Goal: Task Accomplishment & Management: Manage account settings

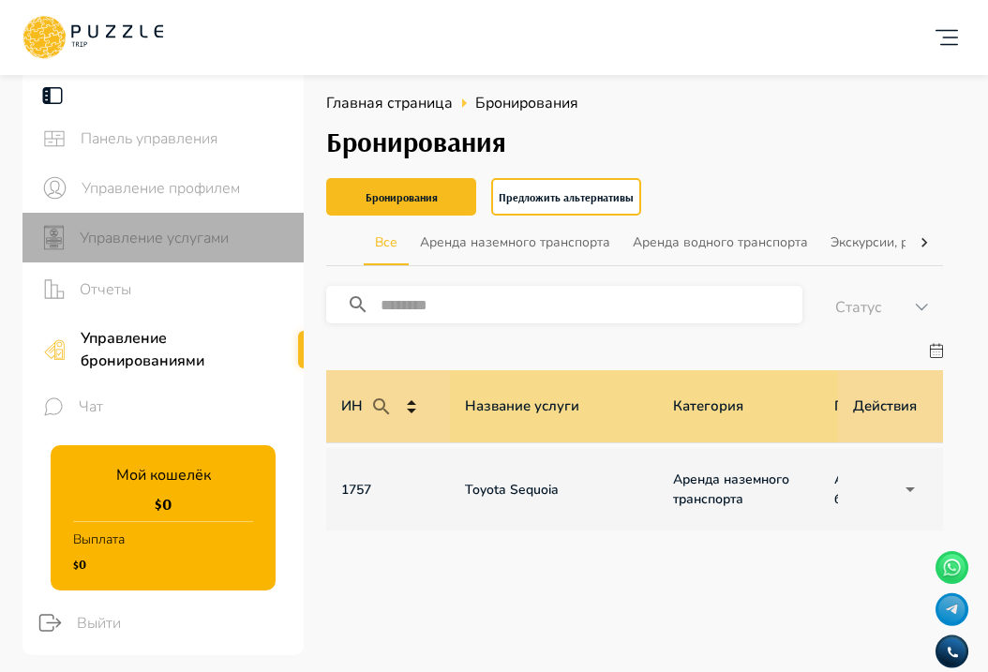
click at [190, 232] on span "Управление услугами" at bounding box center [184, 238] width 209 height 22
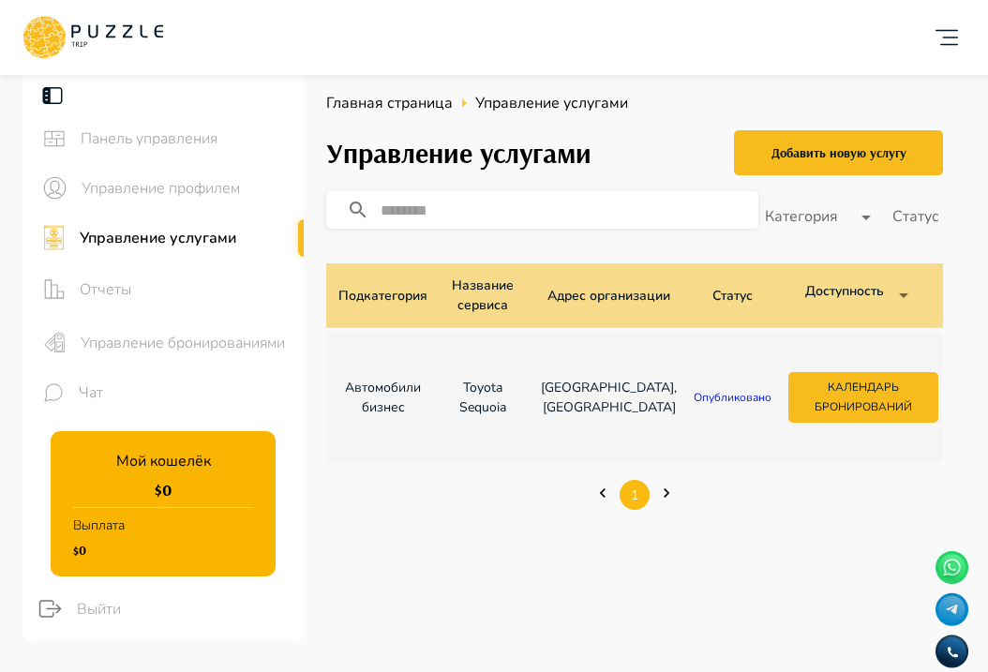
scroll to position [0, 164]
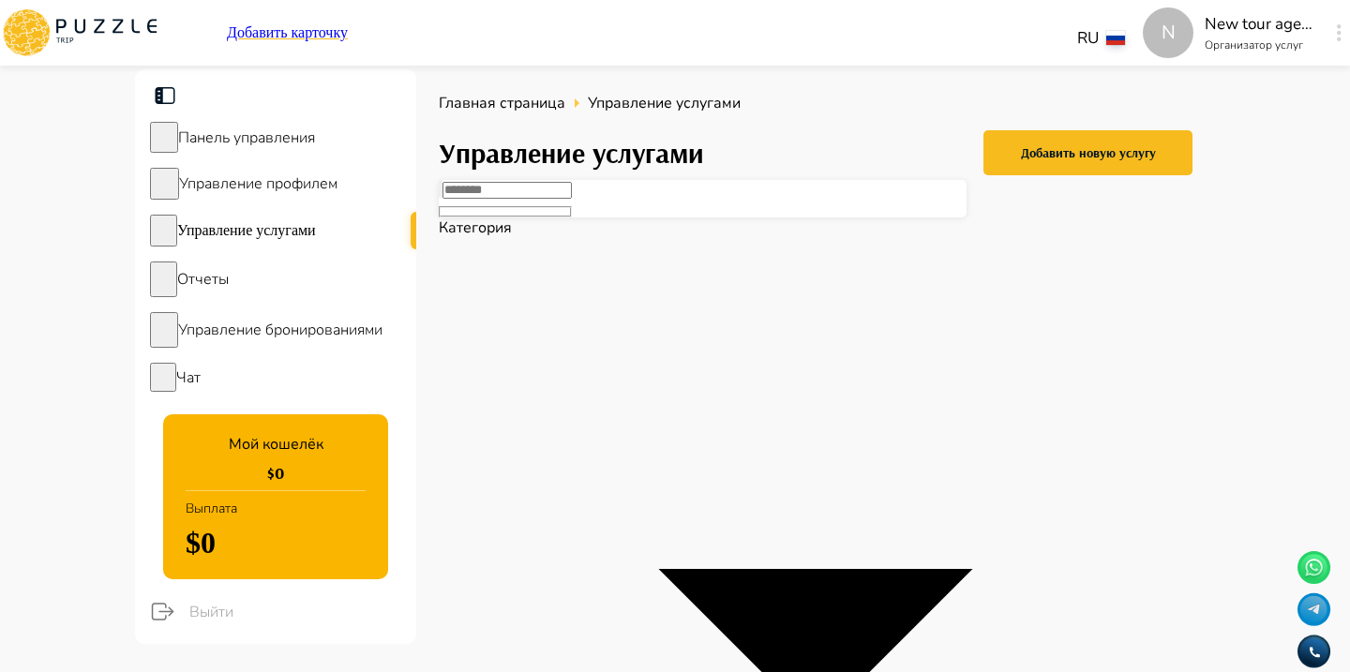
click at [276, 337] on span "Управление бронированиями" at bounding box center [280, 330] width 204 height 21
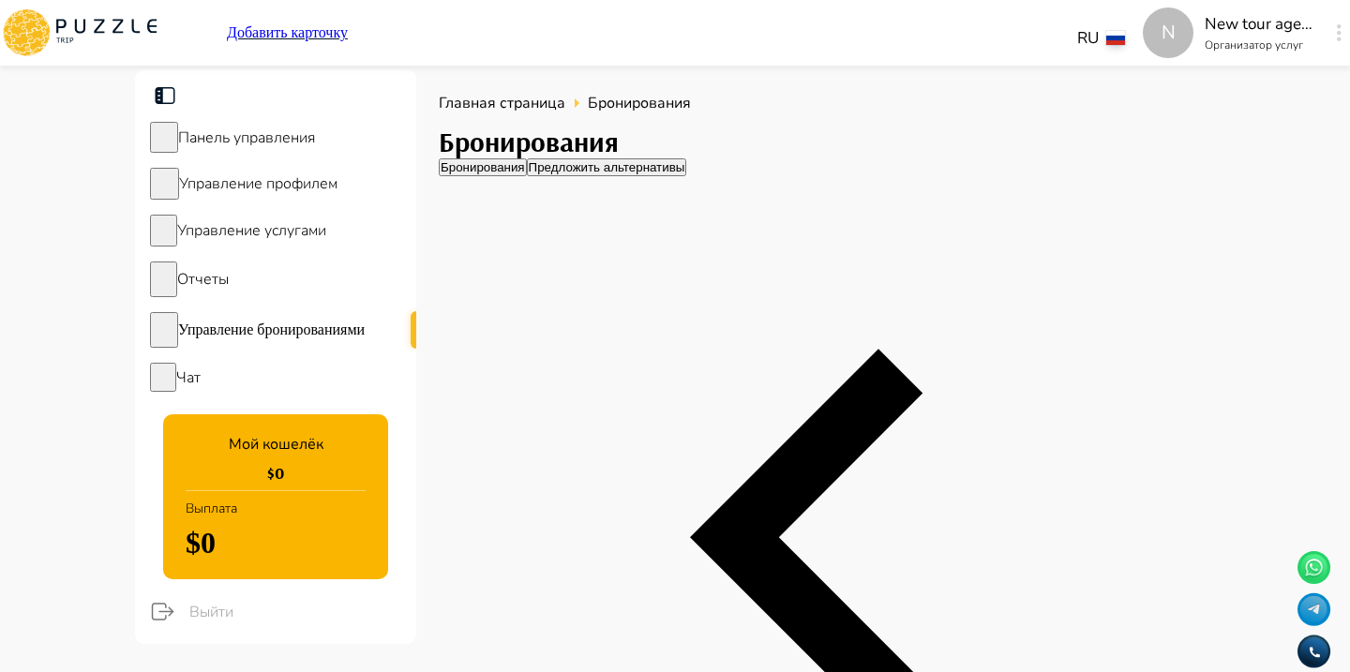
scroll to position [0, 1339]
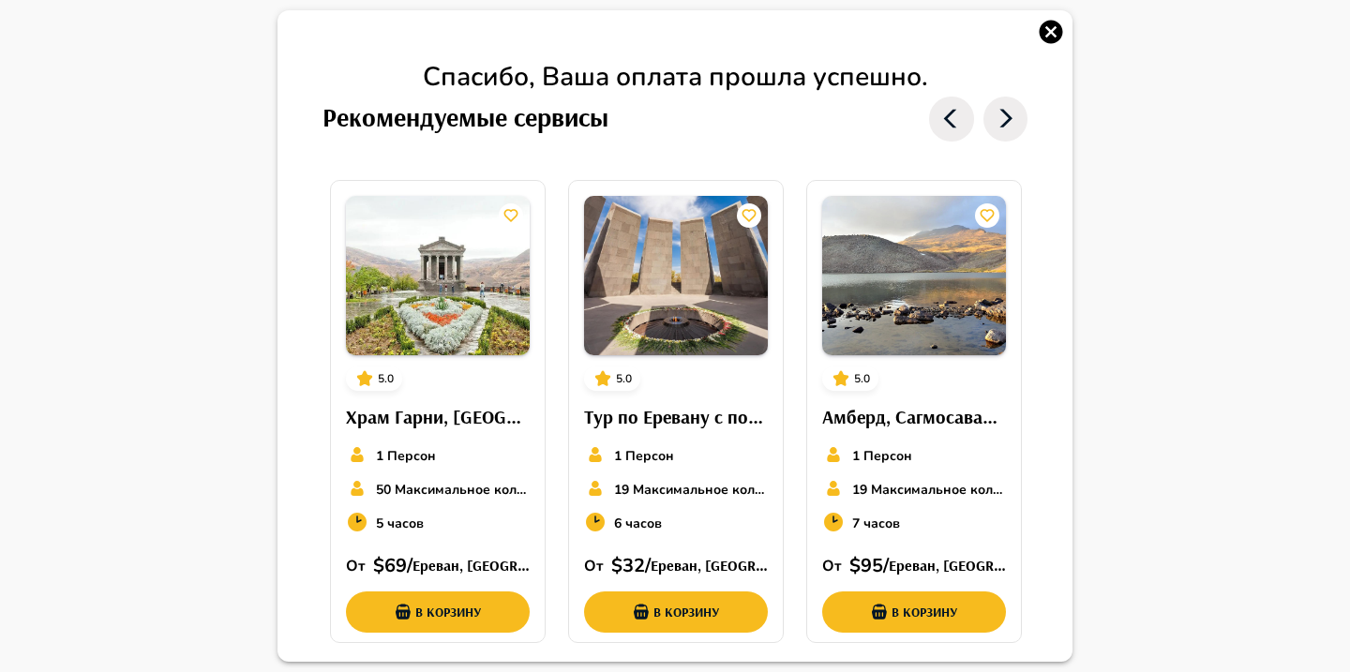
click at [1056, 20] on icon "button" at bounding box center [1051, 32] width 28 height 28
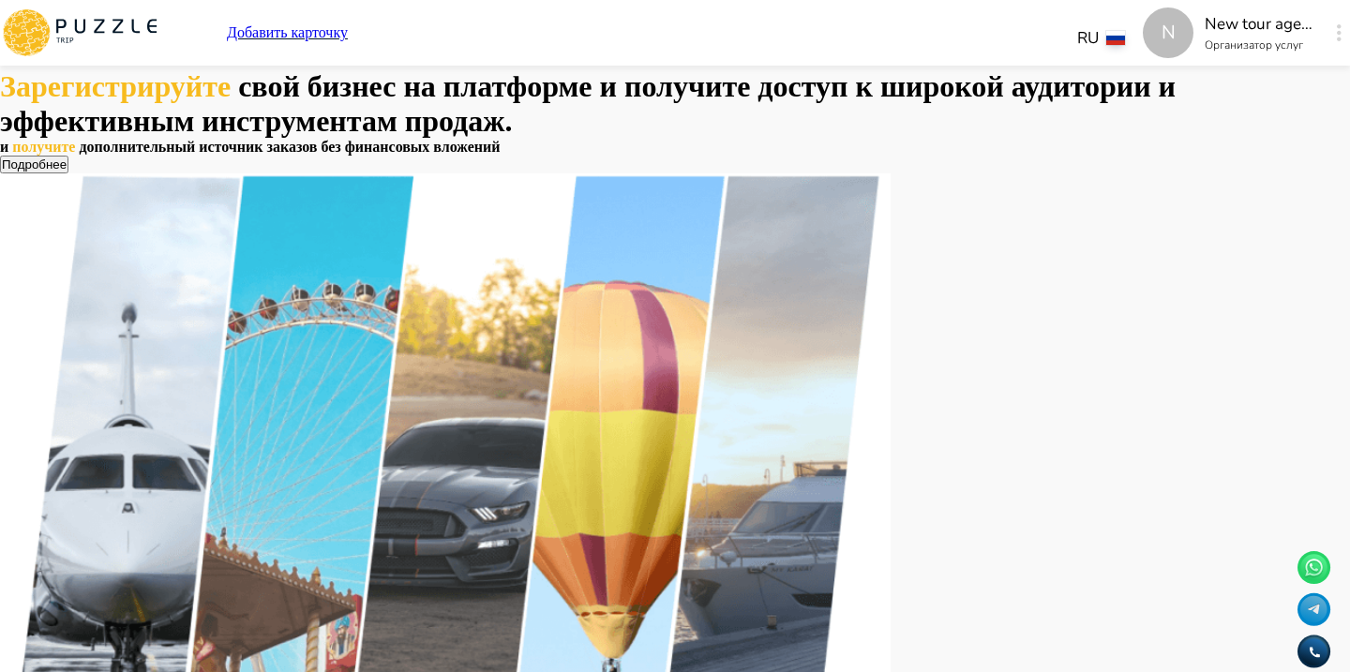
click at [1332, 36] on button "button" at bounding box center [1339, 33] width 14 height 26
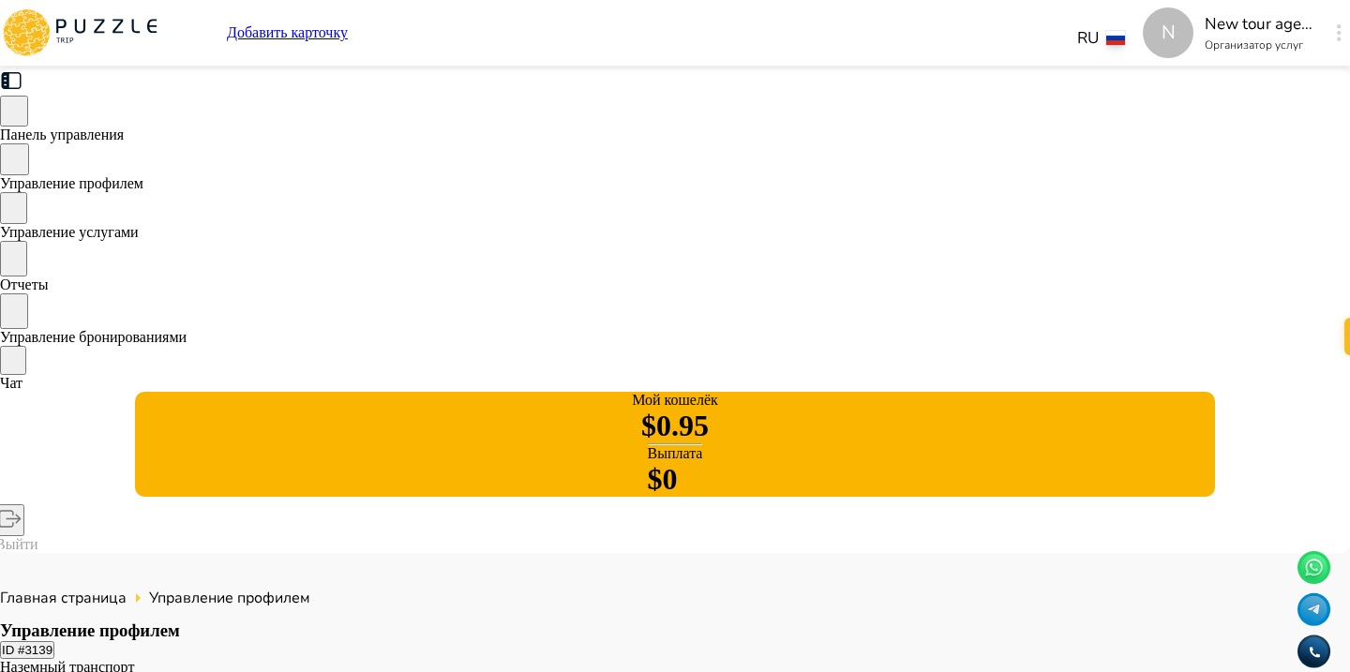
click at [139, 228] on span "Управление услугами" at bounding box center [69, 232] width 139 height 16
click at [362, 346] on div "Управление бронированиями" at bounding box center [675, 319] width 1350 height 52
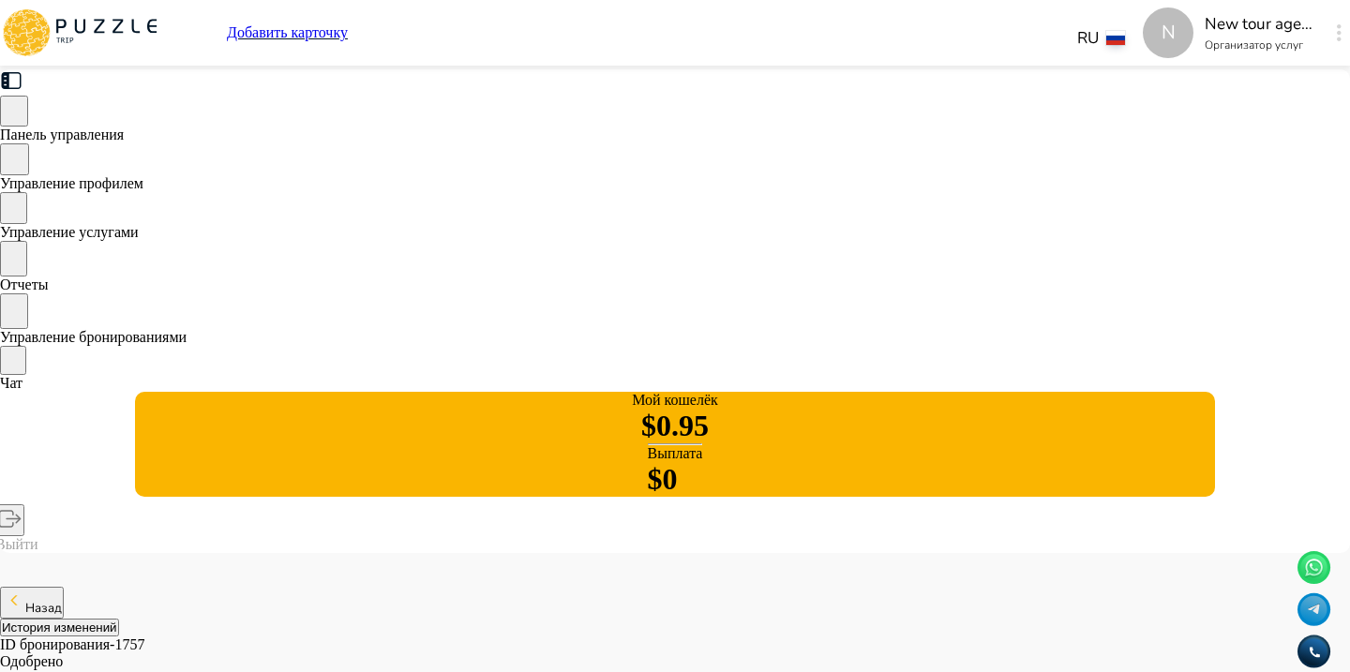
click at [187, 345] on span "Управление бронированиями" at bounding box center [93, 337] width 187 height 16
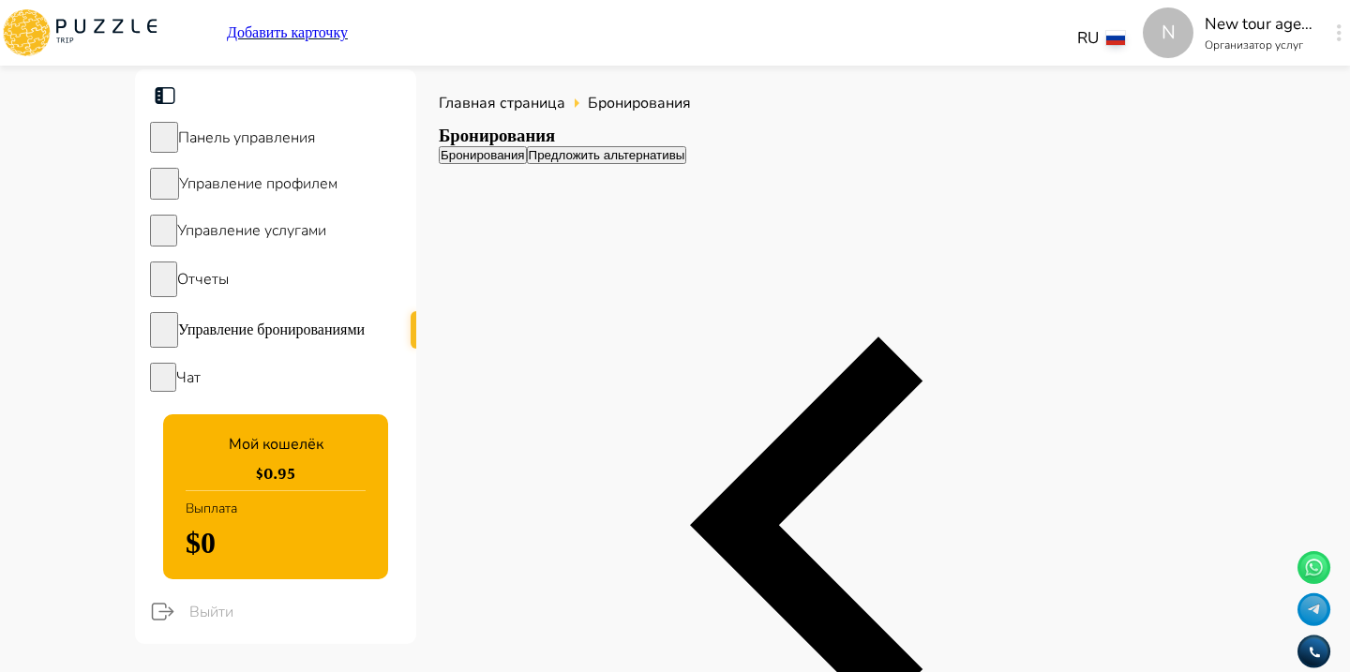
scroll to position [0, 1339]
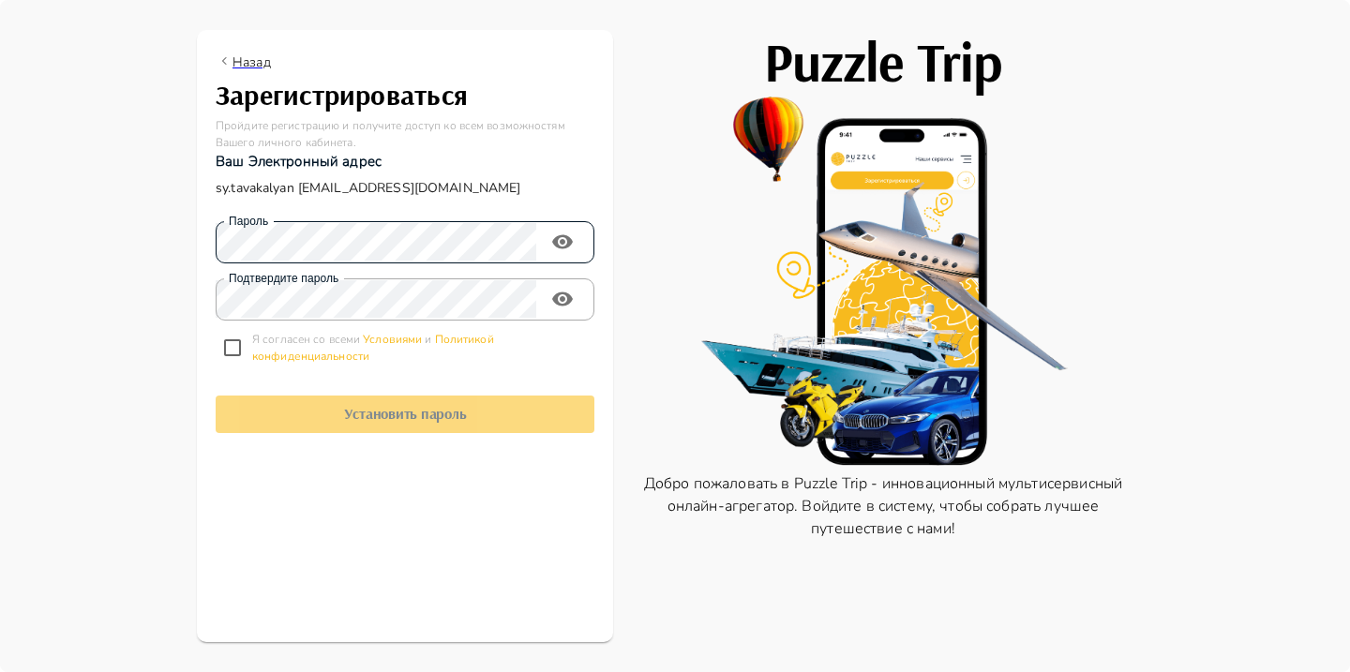
click at [560, 221] on div "Пароль" at bounding box center [405, 242] width 379 height 42
click at [560, 232] on icon "toggle password visibility" at bounding box center [562, 242] width 22 height 22
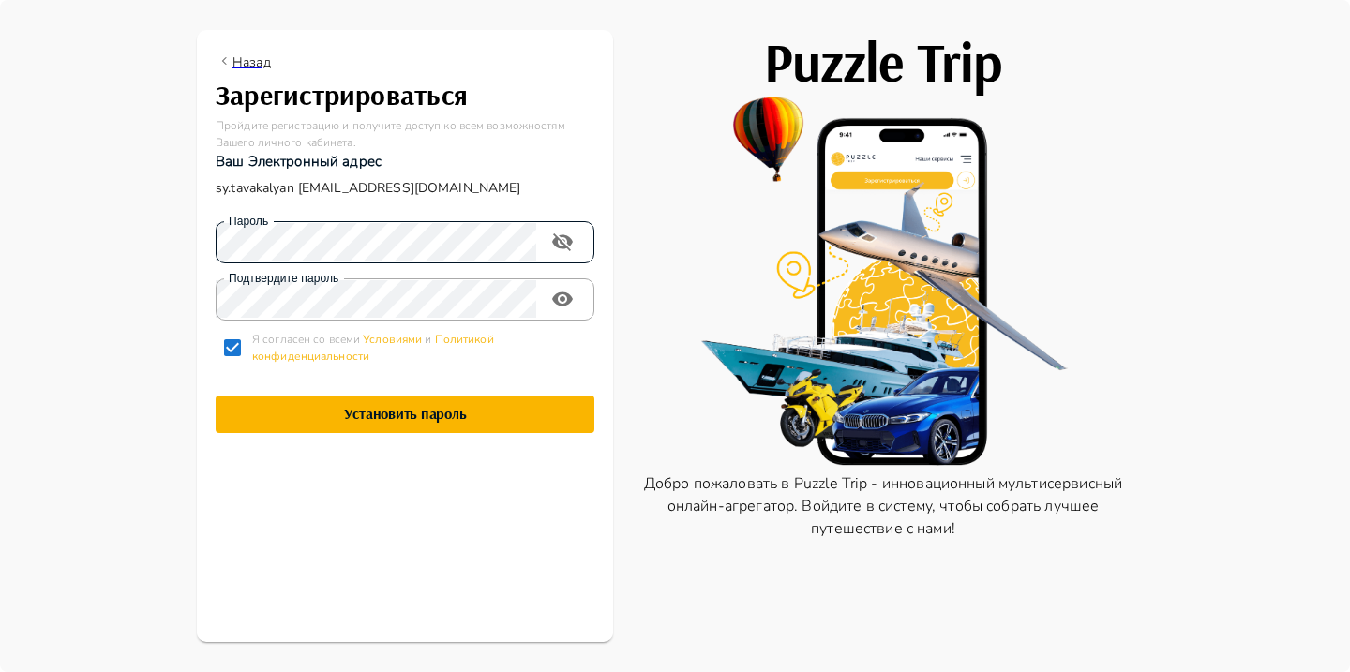
click at [315, 420] on h1 "Установить пароль" at bounding box center [405, 414] width 379 height 18
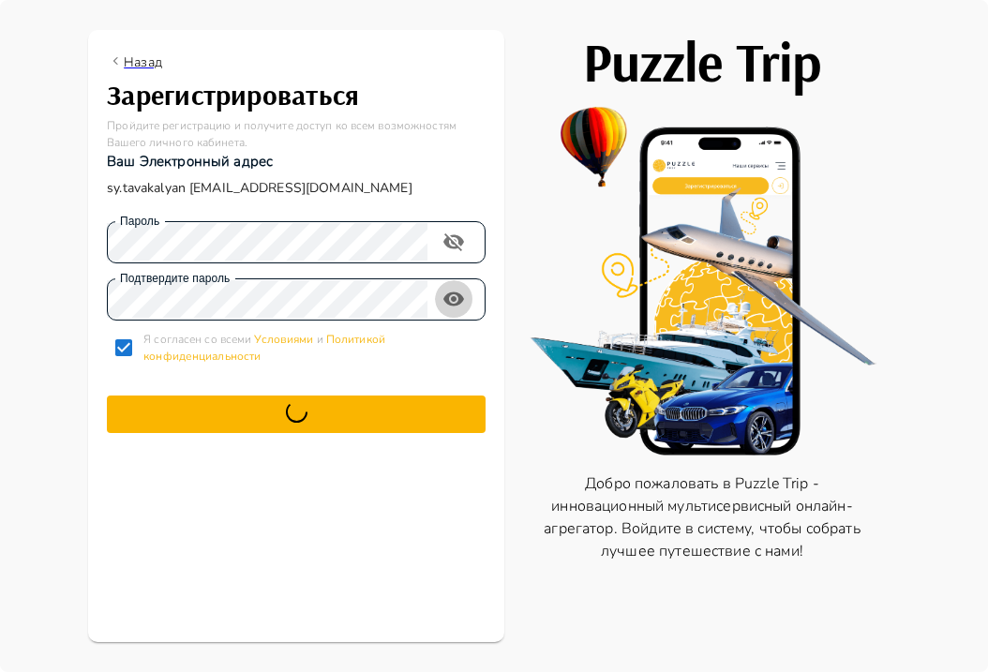
click at [459, 282] on button "toggle password visibility" at bounding box center [453, 298] width 37 height 37
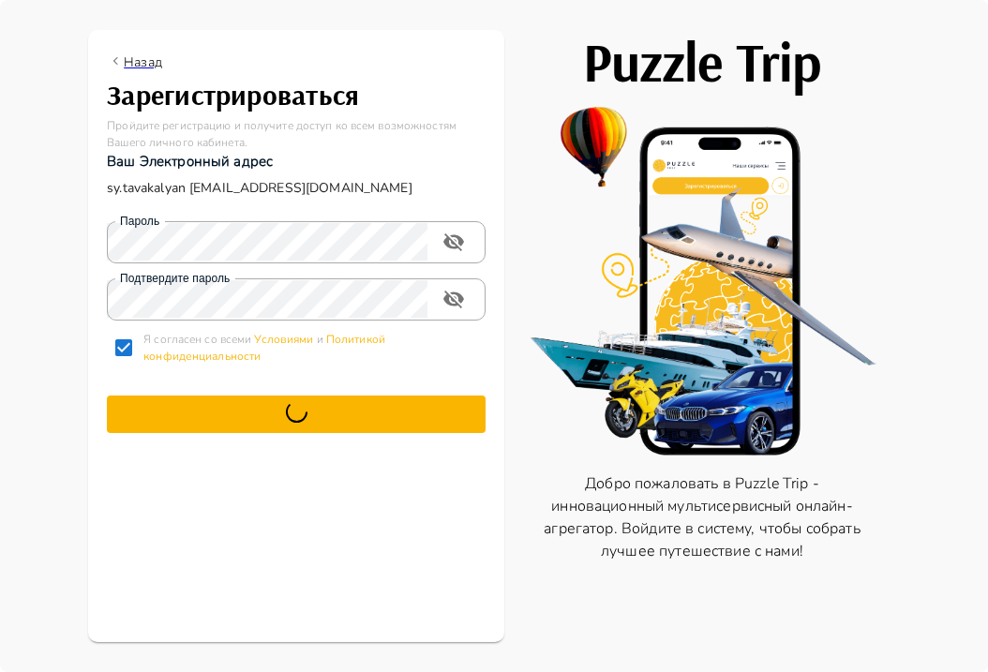
click at [343, 419] on button at bounding box center [296, 414] width 379 height 37
click at [182, 181] on p "sy.tavakalyan sy@gmail.com" at bounding box center [296, 188] width 379 height 20
click at [192, 184] on p "sy.tavakalyan sy@gmail.com" at bounding box center [296, 188] width 379 height 20
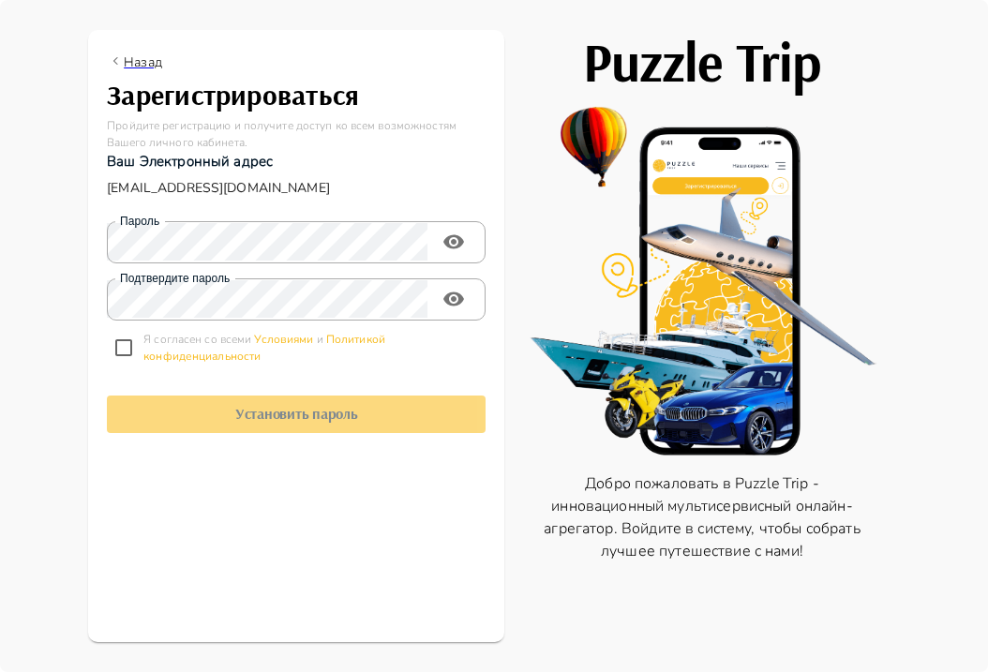
click at [198, 187] on p "[EMAIL_ADDRESS][DOMAIN_NAME]" at bounding box center [296, 188] width 379 height 20
click at [198, 187] on p "sy.tavakalyan+sy@gmail.com" at bounding box center [296, 188] width 379 height 20
click at [454, 254] on button "toggle password visibility" at bounding box center [453, 241] width 37 height 37
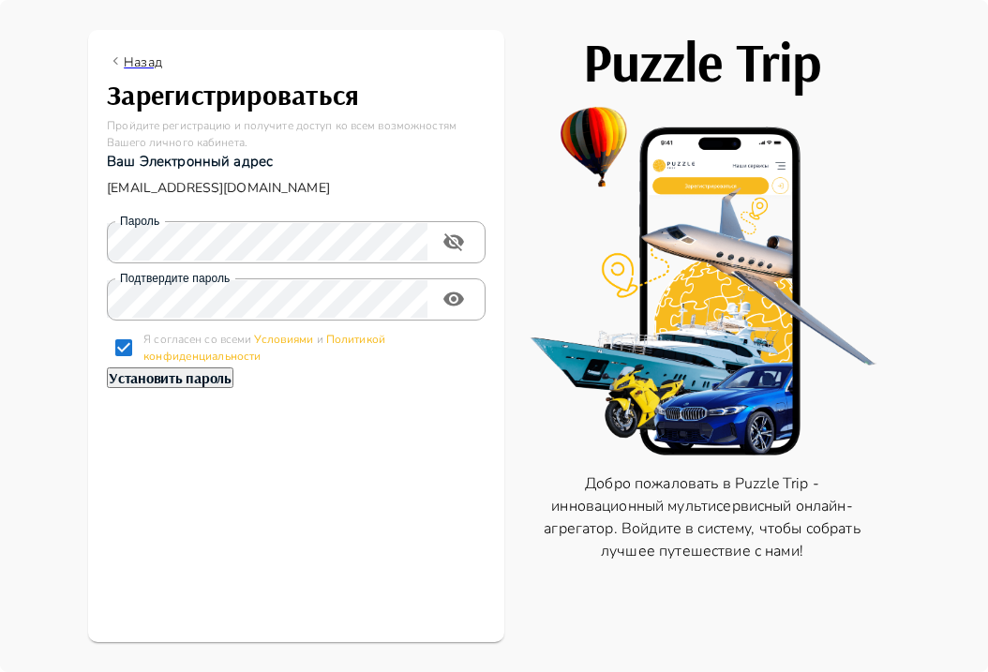
click at [232, 387] on h1 "Установить пароль" at bounding box center [170, 378] width 123 height 18
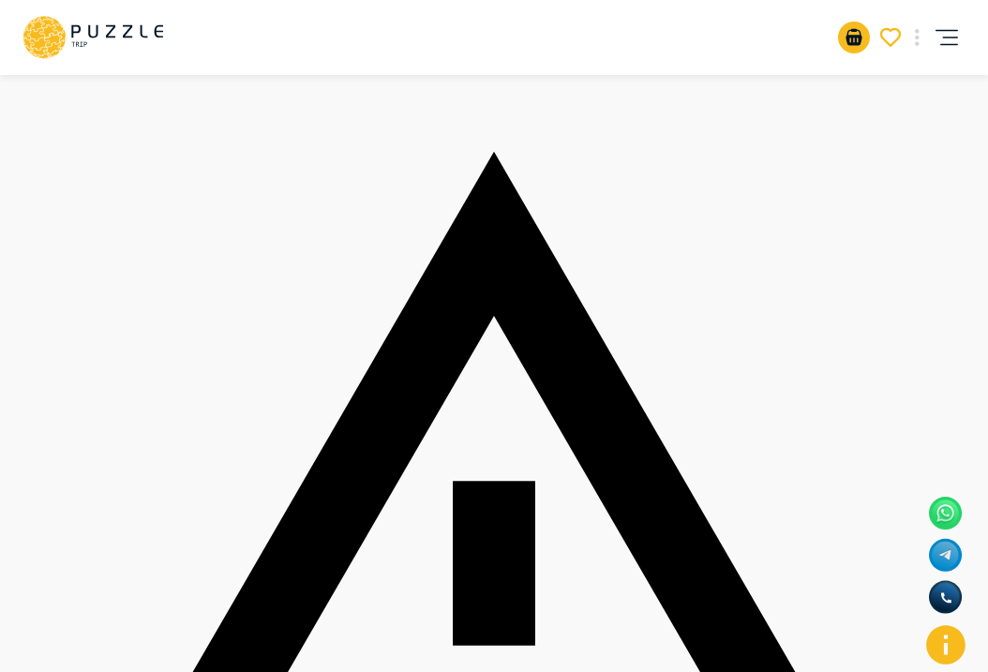
paste input "******"
type input "******"
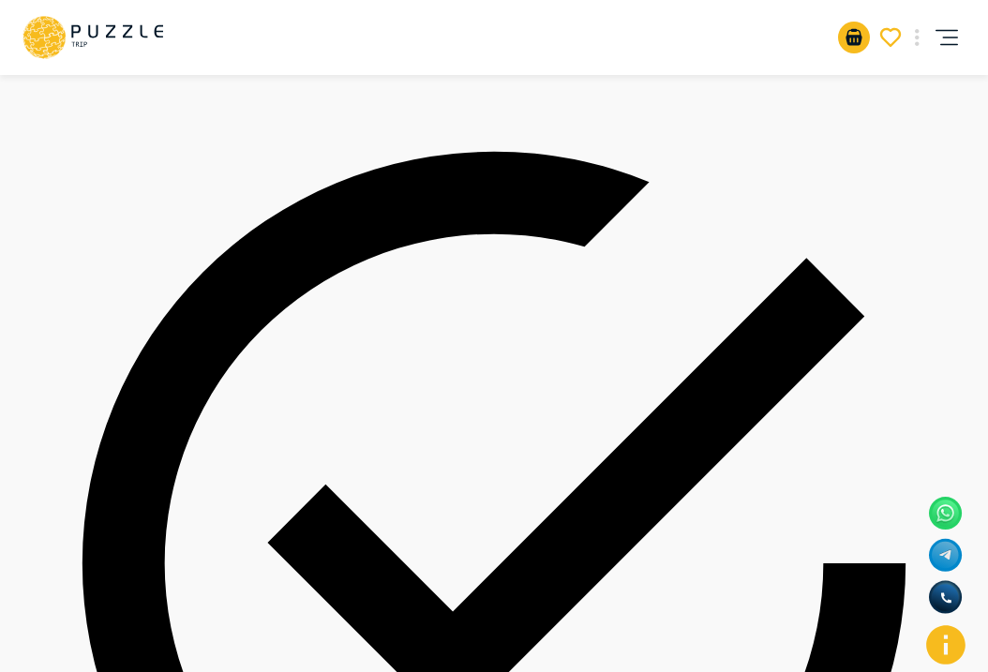
click at [947, 53] on icon "account of current user" at bounding box center [946, 37] width 37 height 37
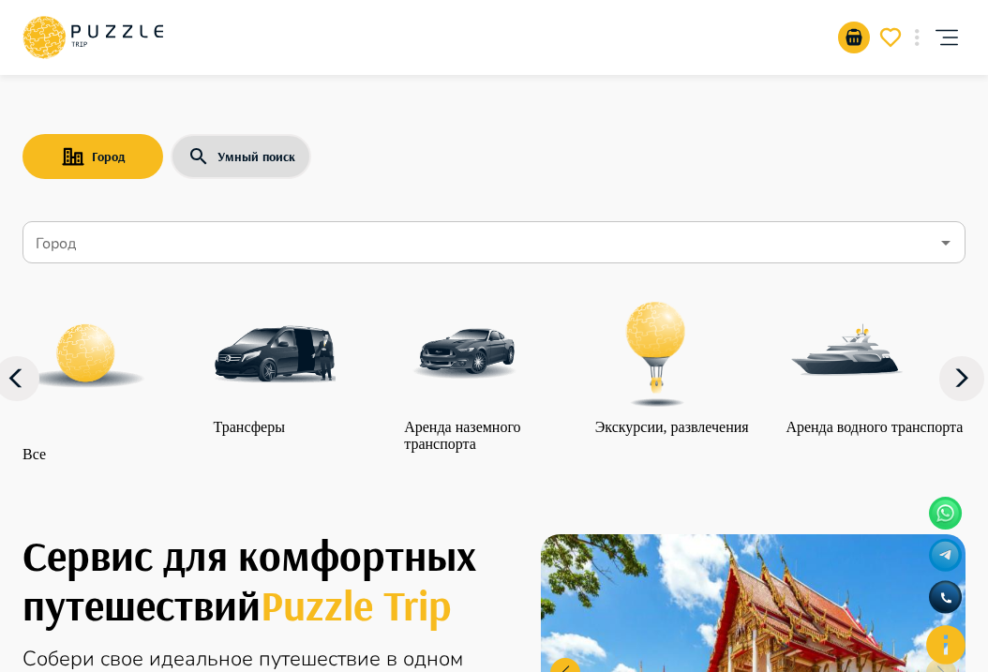
click at [951, 42] on icon "account of current user" at bounding box center [946, 37] width 37 height 37
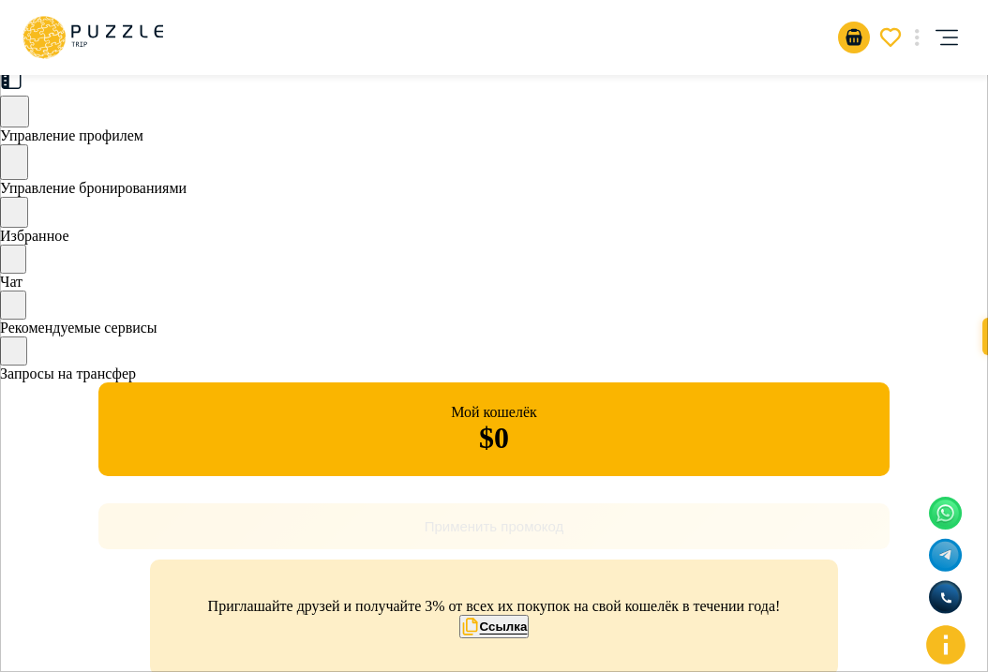
scroll to position [43, 0]
